Goal: Task Accomplishment & Management: Use online tool/utility

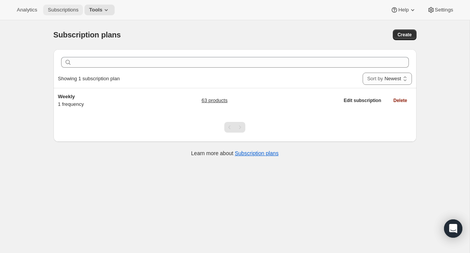
click at [63, 10] on span "Subscriptions" at bounding box center [63, 10] width 31 height 6
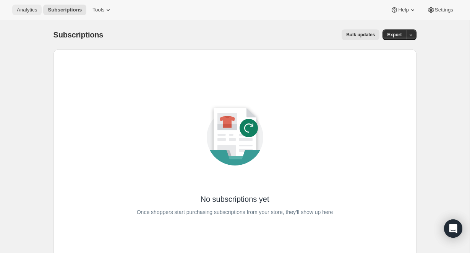
click at [22, 12] on span "Analytics" at bounding box center [27, 10] width 20 height 6
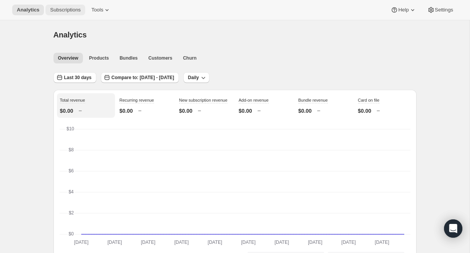
click at [71, 10] on span "Subscriptions" at bounding box center [65, 10] width 31 height 6
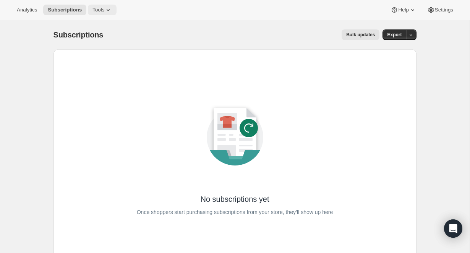
click at [106, 8] on icon at bounding box center [108, 10] width 8 height 8
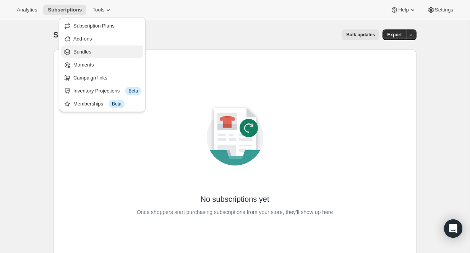
click at [91, 48] on span "Bundles" at bounding box center [107, 52] width 68 height 8
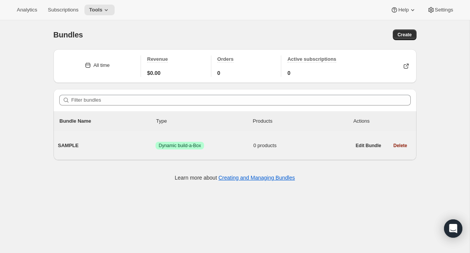
click at [84, 142] on span "SAMPLE" at bounding box center [107, 146] width 98 height 8
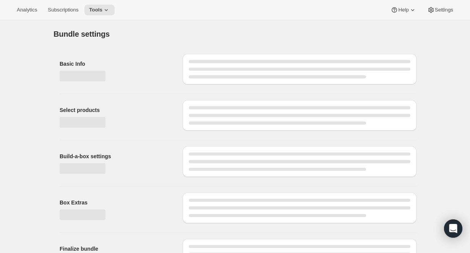
type input "SAMPLE"
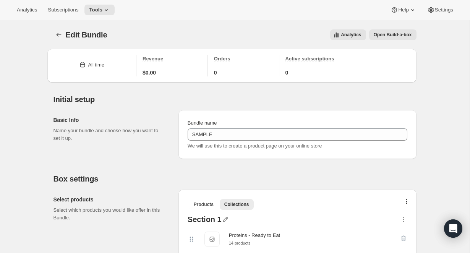
click at [406, 35] on span "Open Build-a-box" at bounding box center [392, 35] width 38 height 6
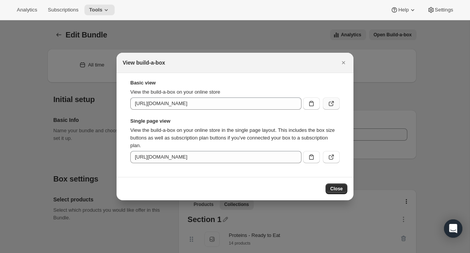
click at [334, 104] on icon ":r6e:" at bounding box center [331, 104] width 8 height 8
click at [345, 62] on icon "Close" at bounding box center [343, 63] width 8 height 8
